Goal: Check status: Check status

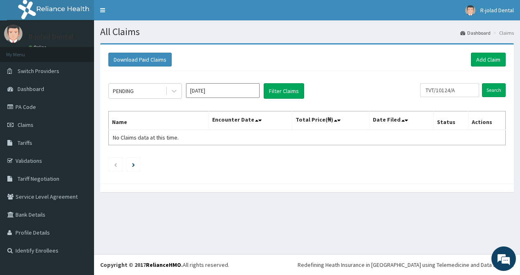
click at [405, 94] on div "PENDING Oct 2025 Filter Claims TVT/10124/A Search" at bounding box center [306, 91] width 397 height 16
type input "NBL/10118/A"
click at [482, 93] on form "NBL/10118/A Search" at bounding box center [457, 90] width 95 height 14
click at [491, 87] on input "Search" at bounding box center [494, 90] width 24 height 14
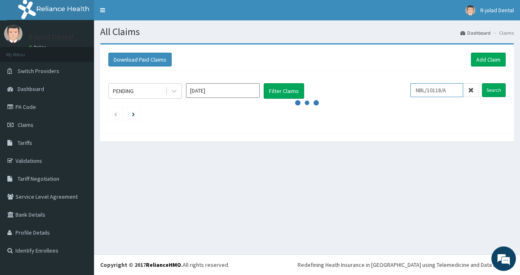
click at [422, 90] on input "NBL/10118/A" at bounding box center [436, 90] width 53 height 14
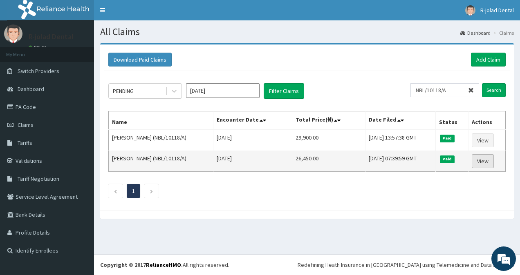
click at [489, 156] on link "View" at bounding box center [483, 161] width 22 height 14
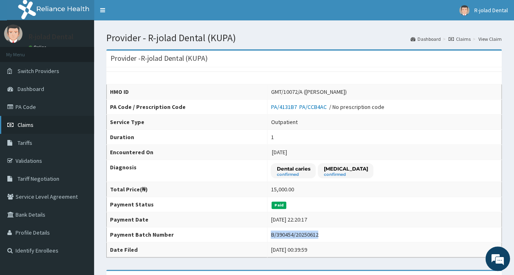
click at [35, 118] on link "Claims" at bounding box center [47, 125] width 94 height 18
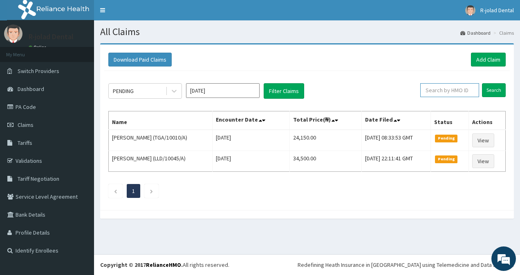
click at [442, 93] on input "text" at bounding box center [449, 90] width 59 height 14
paste input "NBL/10118/A"
type input "NBL/10118/A"
click at [503, 87] on input "Search" at bounding box center [494, 90] width 24 height 14
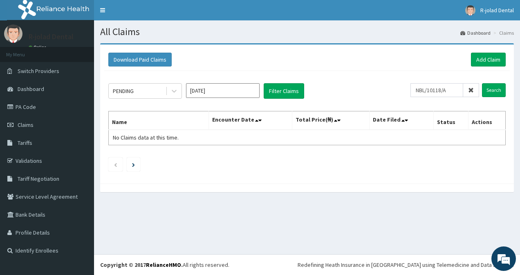
click at [228, 93] on input "Oct 2025" at bounding box center [223, 90] width 74 height 15
click at [452, 93] on input "NBL/10118/A" at bounding box center [436, 90] width 53 height 14
click at [488, 10] on span "R-jolad Dental" at bounding box center [497, 10] width 34 height 7
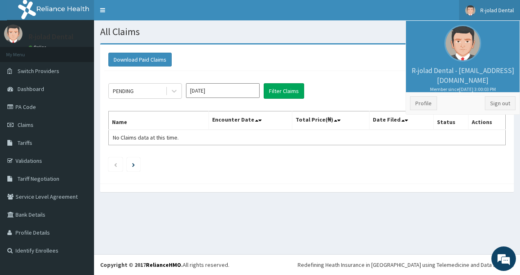
click at [341, 105] on div "PENDING Oct 2025 Filter Claims NBL/10118/A Search Name Encounter Date Total Pri…" at bounding box center [306, 125] width 405 height 109
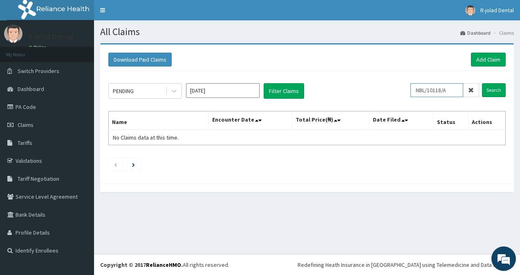
click at [450, 89] on input "NBL/10118/A" at bounding box center [436, 90] width 53 height 14
click at [454, 89] on input "NBL/10118/A" at bounding box center [436, 90] width 53 height 14
click at [422, 89] on input "NBL/10118/A" at bounding box center [436, 90] width 53 height 14
click at [490, 90] on input "Search" at bounding box center [494, 90] width 24 height 14
click at [41, 44] on div "R-jolad Dental Online" at bounding box center [48, 38] width 53 height 27
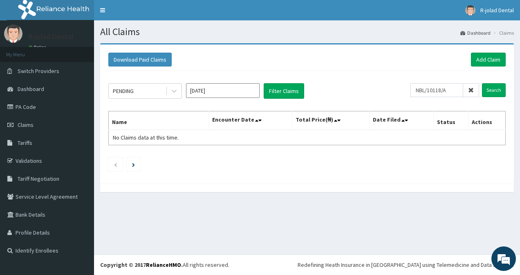
click at [39, 44] on div "R-jolad Dental Online" at bounding box center [48, 38] width 53 height 27
click at [38, 47] on li "My Menu" at bounding box center [47, 54] width 94 height 15
click at [40, 49] on li "My Menu" at bounding box center [47, 54] width 94 height 15
click at [105, 11] on link "Toggle navigation" at bounding box center [102, 10] width 17 height 20
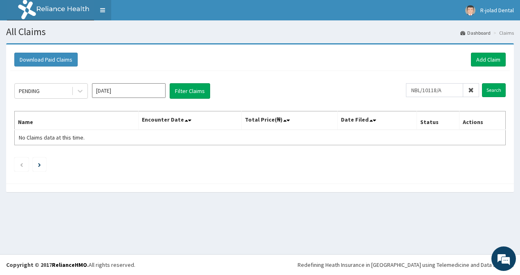
click at [105, 11] on link "Toggle navigation" at bounding box center [102, 10] width 17 height 20
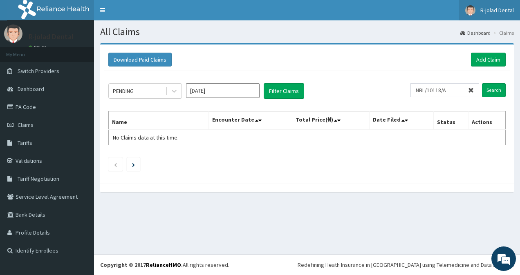
click at [490, 10] on span "R-jolad Dental" at bounding box center [497, 10] width 34 height 7
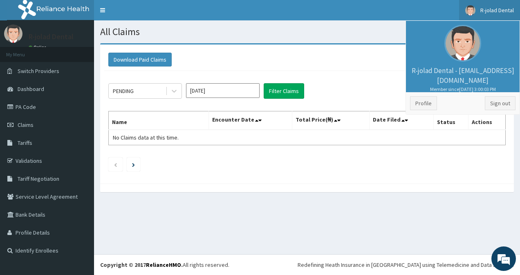
click at [466, 73] on p "R-jolad Dental - dental@rjolad.com Member since October 9, 2024 at 3:00:03 PM" at bounding box center [462, 79] width 105 height 27
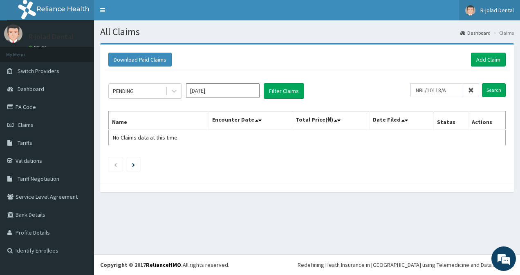
click at [490, 11] on span "R-jolad Dental" at bounding box center [497, 10] width 34 height 7
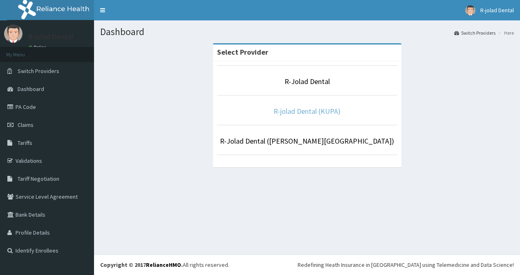
click at [293, 109] on link "R-jolad Dental (KUPA)" at bounding box center [306, 111] width 67 height 9
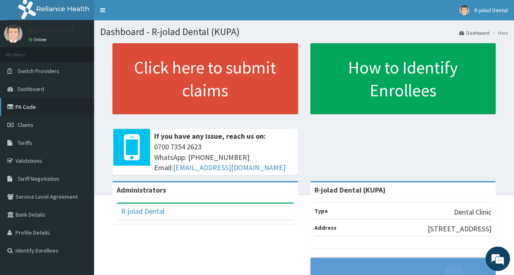
click at [43, 108] on link "PA Code" at bounding box center [47, 107] width 94 height 18
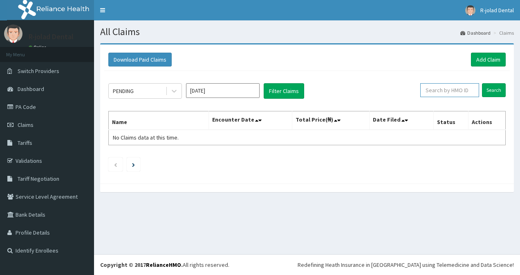
click at [448, 89] on input "text" at bounding box center [449, 90] width 59 height 14
paste input "NBL/10118/A"
type input "NBL/10118/A"
click at [501, 88] on input "Search" at bounding box center [494, 90] width 24 height 14
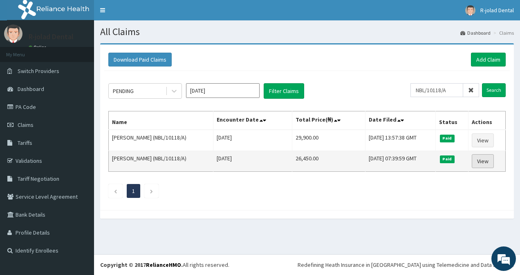
click at [482, 157] on link "View" at bounding box center [483, 161] width 22 height 14
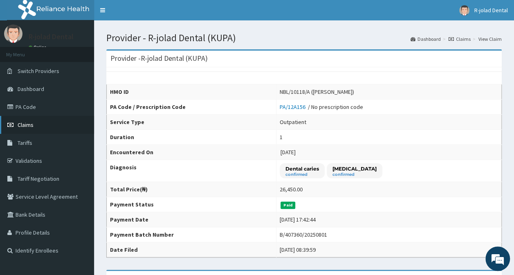
click at [58, 125] on link "Claims" at bounding box center [47, 125] width 94 height 18
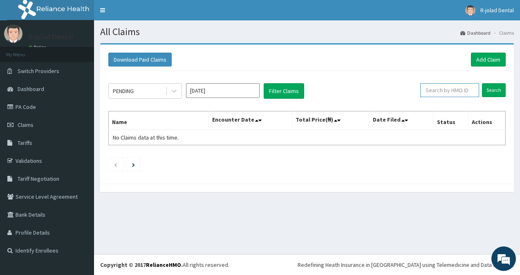
click at [444, 92] on input "text" at bounding box center [449, 90] width 59 height 14
paste input "NBL/10458/A"
click at [423, 90] on input "NBL/10458/A" at bounding box center [436, 90] width 53 height 14
click at [493, 89] on input "Search" at bounding box center [494, 90] width 24 height 14
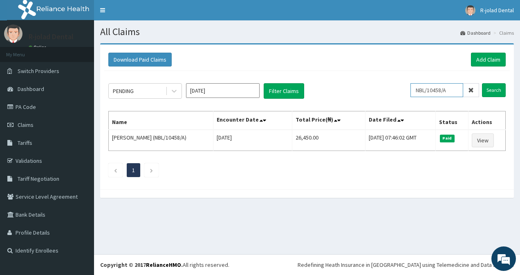
drag, startPoint x: 453, startPoint y: 88, endPoint x: 404, endPoint y: 87, distance: 48.6
click at [404, 87] on div "PENDING Oct 2025 Filter Claims NBL/10458/A Search" at bounding box center [306, 91] width 397 height 16
paste input "nbl/10506/a"
click at [490, 87] on input "Search" at bounding box center [494, 90] width 24 height 14
paste input "LVC/10009/A"
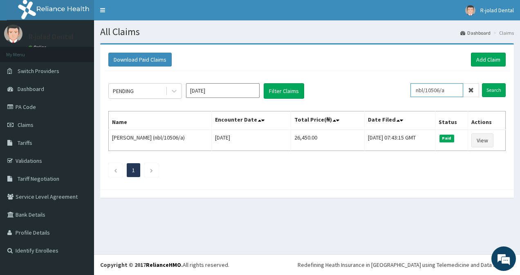
drag, startPoint x: 454, startPoint y: 89, endPoint x: 392, endPoint y: 84, distance: 62.3
click at [392, 84] on div "PENDING Oct 2025 Filter Claims nbl/10506/a Search" at bounding box center [306, 91] width 397 height 16
click at [492, 91] on input "Search" at bounding box center [494, 90] width 24 height 14
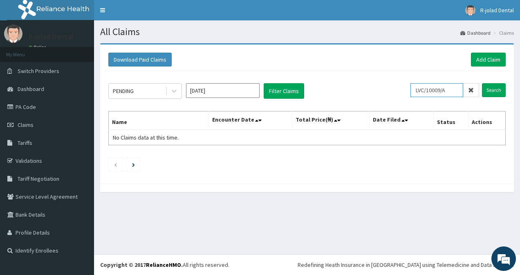
click at [421, 90] on input "LVC/10009/A" at bounding box center [436, 90] width 53 height 14
click at [457, 89] on input "LVC/10009/A" at bounding box center [436, 90] width 53 height 14
click at [497, 92] on input "Search" at bounding box center [494, 90] width 24 height 14
click at [454, 93] on input "LVC/10009/A" at bounding box center [436, 90] width 53 height 14
click at [501, 88] on input "Search" at bounding box center [494, 90] width 24 height 14
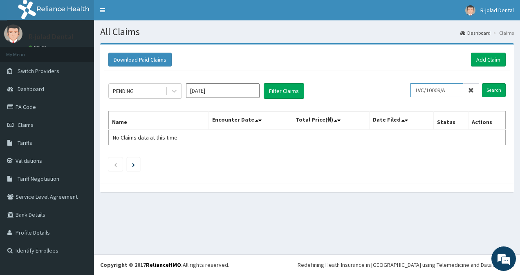
drag, startPoint x: 447, startPoint y: 91, endPoint x: 404, endPoint y: 91, distance: 43.3
click at [404, 91] on div "PENDING Oct 2025 Filter Claims LVC/10009/A Search" at bounding box center [306, 91] width 397 height 16
paste input "oje/10006/d"
drag, startPoint x: 431, startPoint y: 92, endPoint x: 396, endPoint y: 92, distance: 34.3
click at [396, 92] on div "PENDING Oct 2025 Filter Claims oje/10006/d Search" at bounding box center [306, 91] width 397 height 16
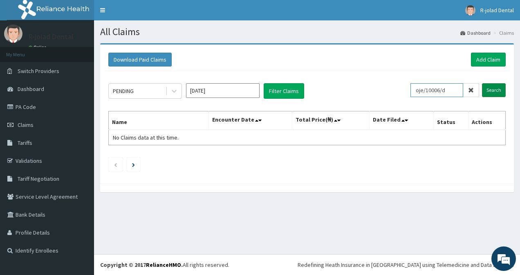
type input "oje/10006/d"
click at [497, 93] on input "Search" at bounding box center [494, 90] width 24 height 14
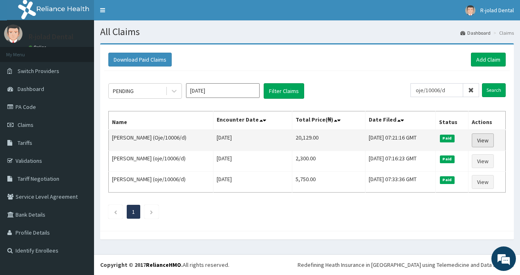
click at [489, 136] on link "View" at bounding box center [483, 141] width 22 height 14
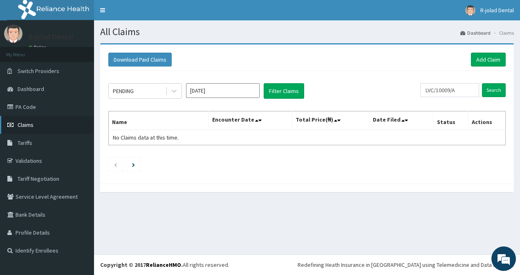
click at [32, 123] on span "Claims" at bounding box center [26, 124] width 16 height 7
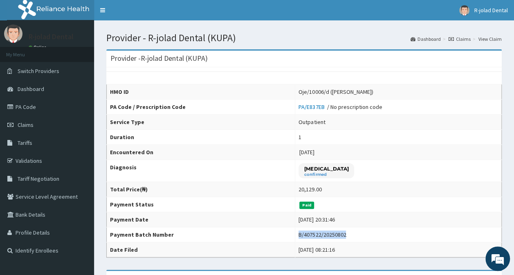
drag, startPoint x: 291, startPoint y: 233, endPoint x: 336, endPoint y: 233, distance: 45.4
click at [336, 233] on div "B/407522/20250802" at bounding box center [321, 235] width 47 height 8
copy div "B/407522/20250802"
